Goal: Information Seeking & Learning: Learn about a topic

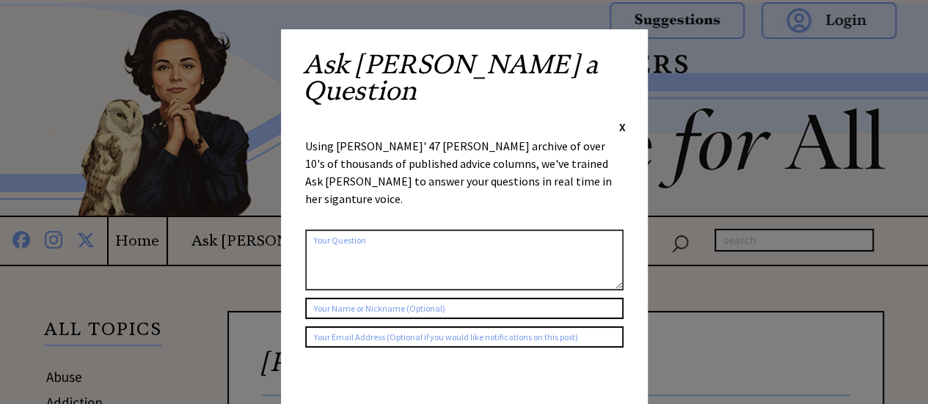
click at [623, 120] on span "X" at bounding box center [622, 127] width 7 height 15
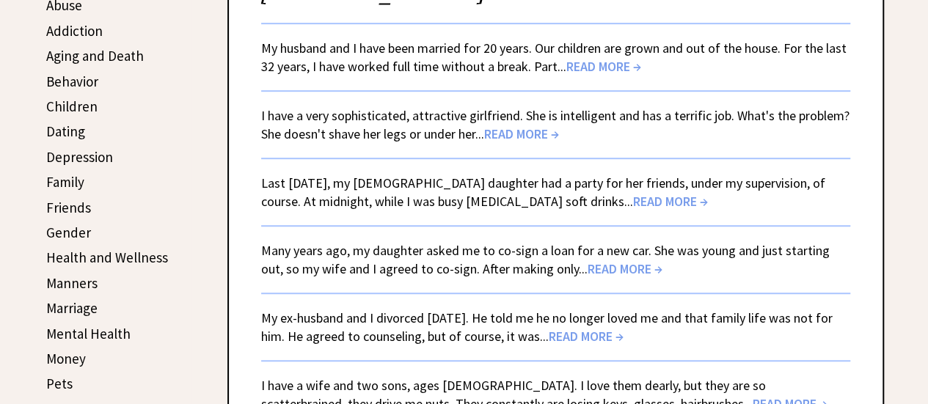
scroll to position [373, 0]
click at [603, 64] on span "READ MORE →" at bounding box center [603, 65] width 75 height 17
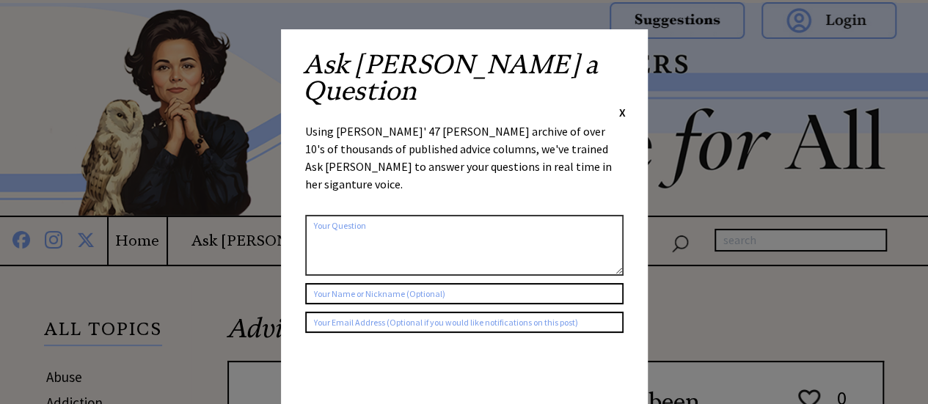
click at [620, 105] on span "X" at bounding box center [622, 112] width 7 height 15
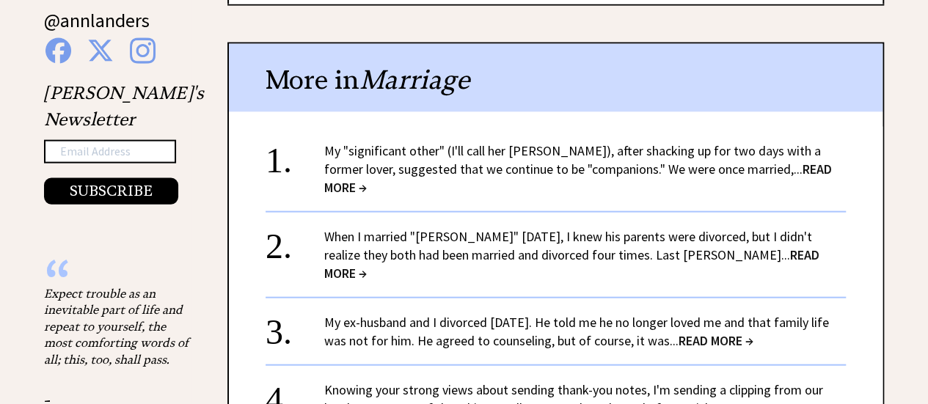
scroll to position [1539, 0]
